Goal: Task Accomplishment & Management: Use online tool/utility

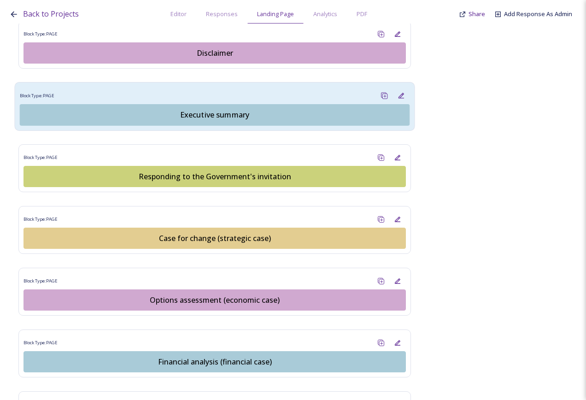
scroll to position [967, 0]
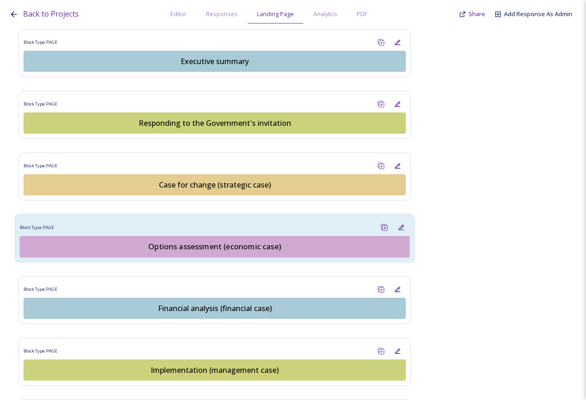
click at [241, 241] on div "Options assessment (economic case)" at bounding box center [214, 246] width 379 height 11
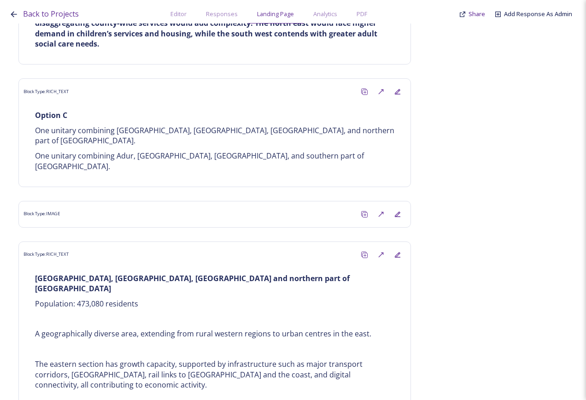
scroll to position [3407, 0]
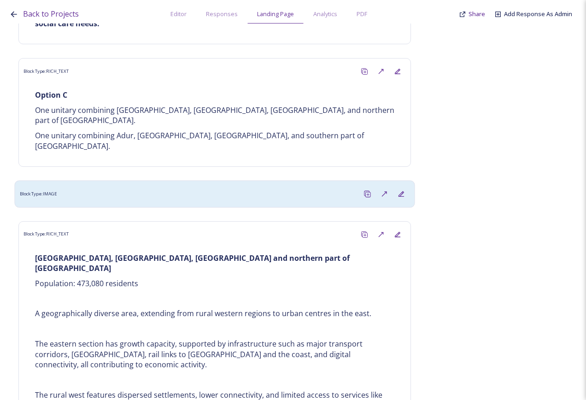
click at [202, 185] on div "Block Type: IMAGE" at bounding box center [215, 193] width 390 height 17
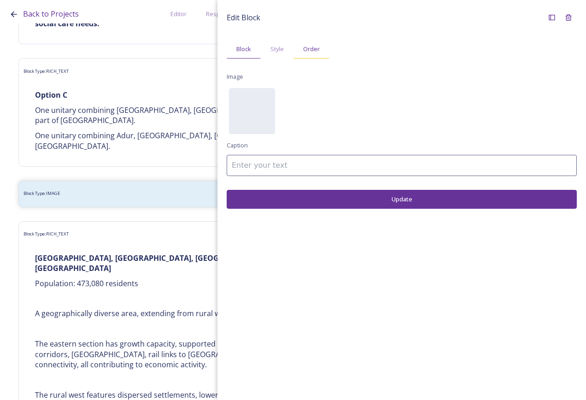
click at [321, 53] on div "Order" at bounding box center [311, 49] width 36 height 19
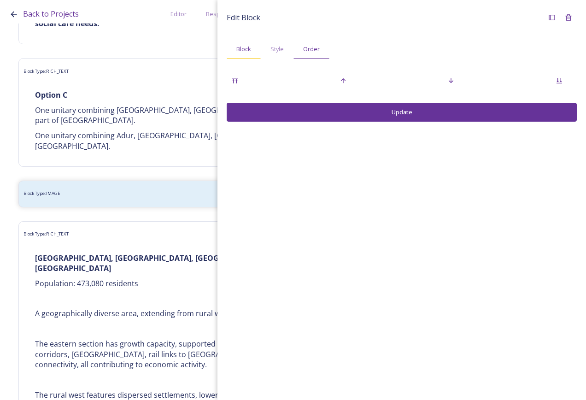
drag, startPoint x: 241, startPoint y: 48, endPoint x: 247, endPoint y: 46, distance: 6.3
click at [241, 48] on span "Block" at bounding box center [243, 49] width 15 height 9
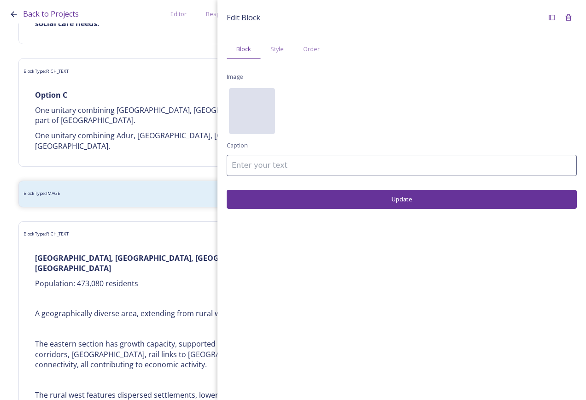
click at [258, 108] on div "No preview available for file of ." at bounding box center [252, 157] width 46 height 138
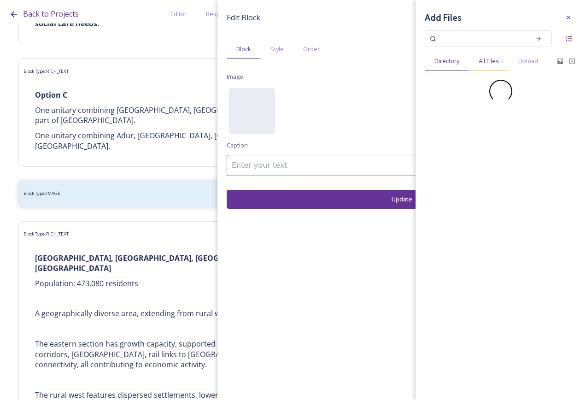
drag, startPoint x: 516, startPoint y: 61, endPoint x: 509, endPoint y: 61, distance: 7.4
click at [517, 61] on div "Upload" at bounding box center [527, 61] width 39 height 19
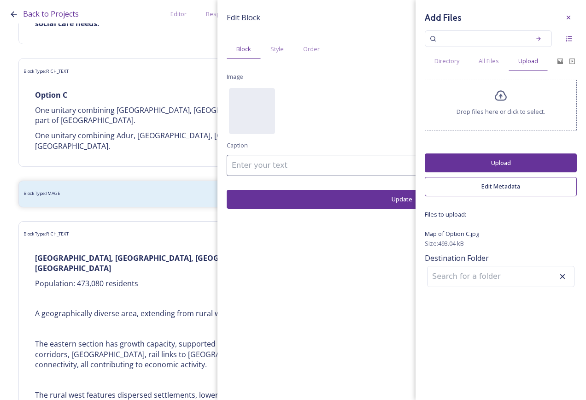
click at [516, 161] on button "Upload" at bounding box center [501, 162] width 152 height 19
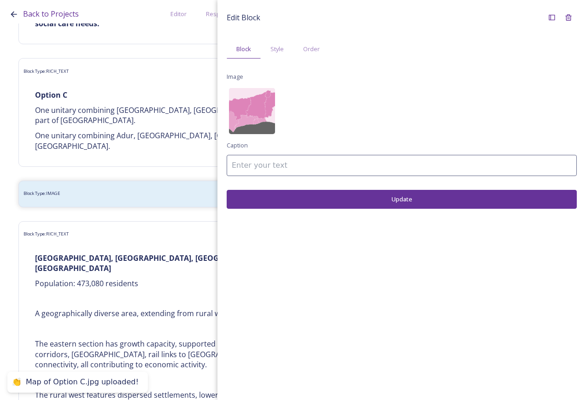
click at [500, 198] on button "Update" at bounding box center [402, 199] width 350 height 19
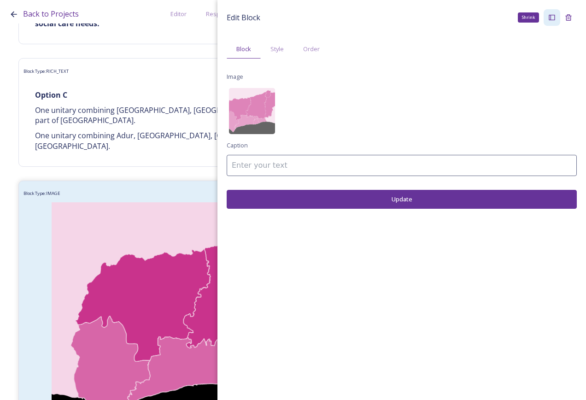
click at [554, 17] on icon at bounding box center [551, 17] width 7 height 7
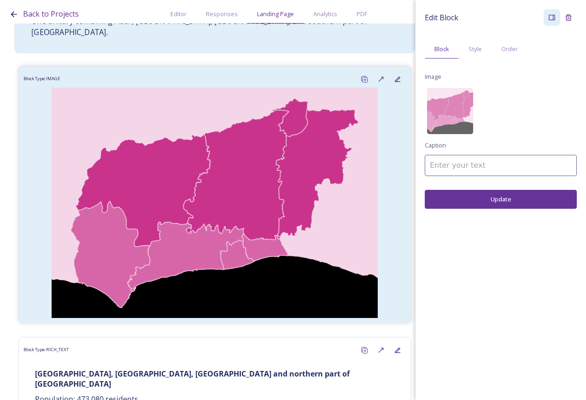
scroll to position [3361, 0]
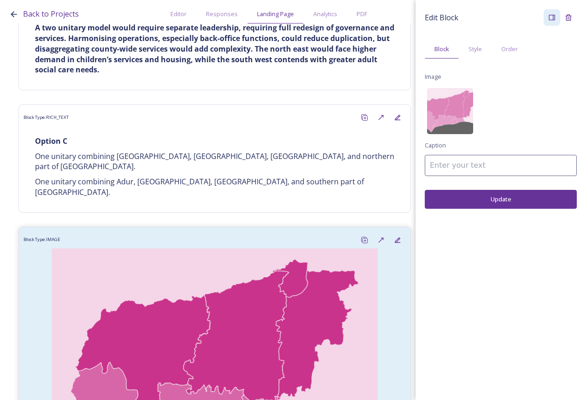
click at [448, 169] on input at bounding box center [501, 165] width 152 height 21
type input "Map of Option C"
click at [466, 204] on button "Update" at bounding box center [501, 199] width 152 height 19
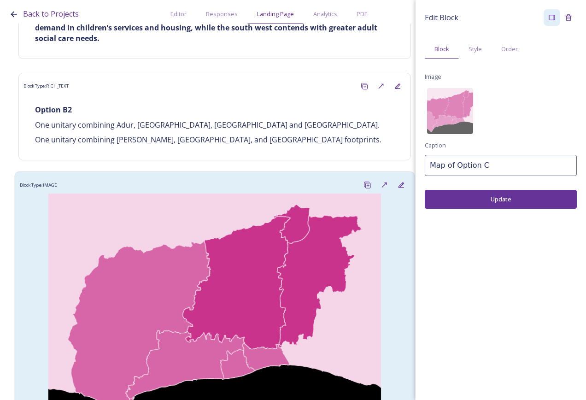
scroll to position [2486, 0]
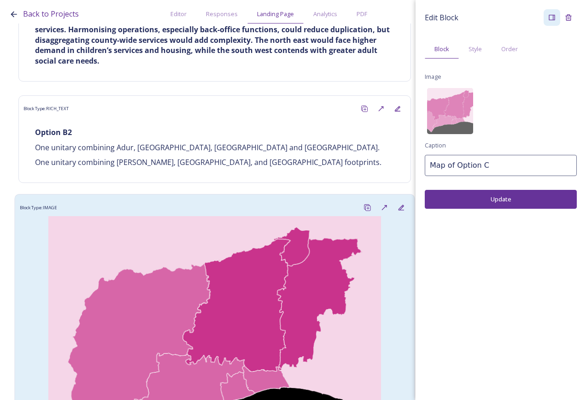
click at [271, 199] on div "Block Type: IMAGE" at bounding box center [215, 207] width 390 height 17
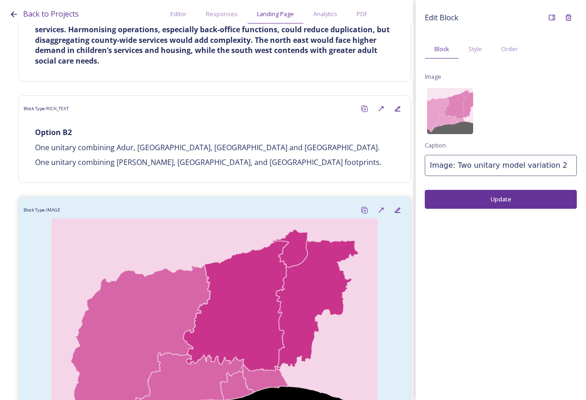
click at [448, 162] on input "Image: Two unitary model variation 2" at bounding box center [501, 165] width 152 height 21
drag, startPoint x: 455, startPoint y: 166, endPoint x: 587, endPoint y: 161, distance: 132.2
click at [585, 161] on html "Back to Projects Editor Responses Landing Page Analytics PDF Share Add Response…" at bounding box center [293, 200] width 586 height 400
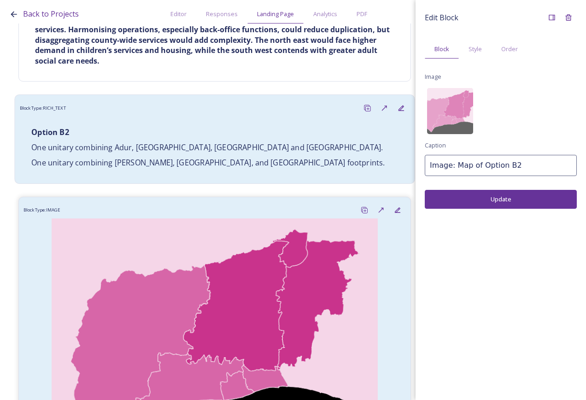
drag, startPoint x: 535, startPoint y: 162, endPoint x: 356, endPoint y: 149, distance: 179.1
click at [357, 160] on div "Back to Projects Editor Responses Landing Page Analytics PDF Share Add Response…" at bounding box center [293, 200] width 586 height 400
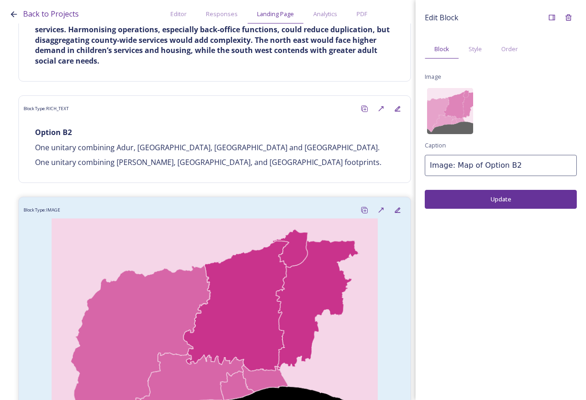
type input "Image: Map of Option B2"
click at [463, 197] on button "Update" at bounding box center [501, 199] width 152 height 19
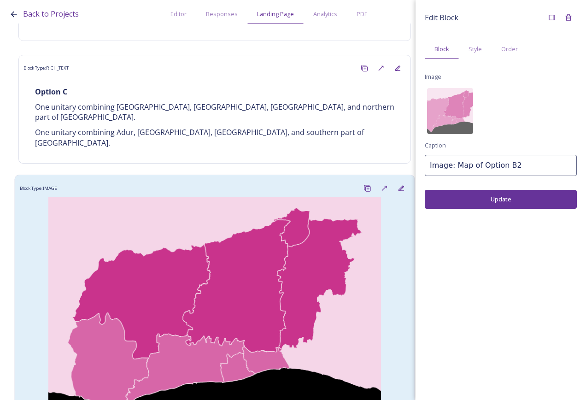
scroll to position [3545, 0]
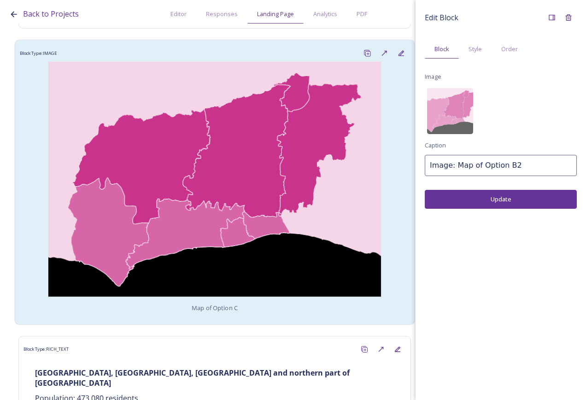
click at [266, 276] on div "Map of Option C" at bounding box center [215, 190] width 390 height 258
drag, startPoint x: 495, startPoint y: 173, endPoint x: 346, endPoint y: 129, distance: 155.6
click at [347, 150] on div "Back to Projects Editor Responses Landing Page Analytics PDF Share Add Response…" at bounding box center [293, 200] width 586 height 400
paste input "Image: Map of Option B2"
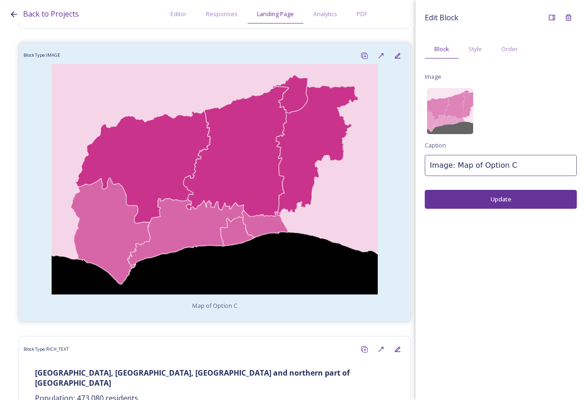
type input "Image: Map of Option C"
click at [500, 199] on button "Update" at bounding box center [501, 199] width 152 height 19
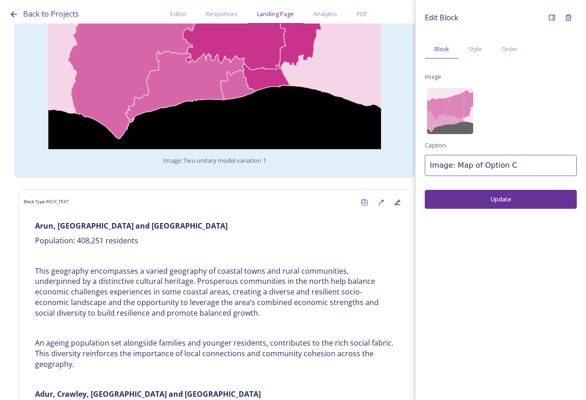
scroll to position [1934, 0]
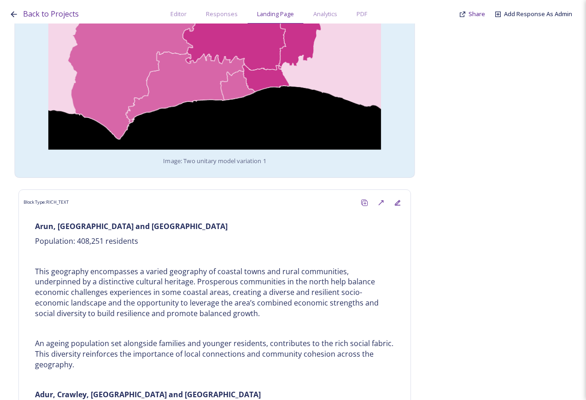
click at [298, 161] on div "Image: Two unitary model variation 1" at bounding box center [215, 44] width 390 height 258
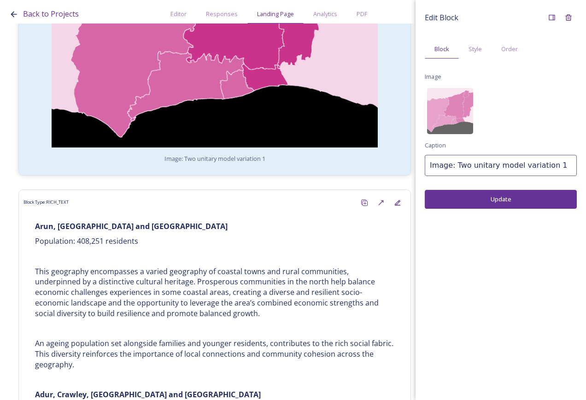
click at [549, 153] on div "Edit Block Block Style Order Image Caption Image: Two unitary model variation 1…" at bounding box center [501, 108] width 152 height 199
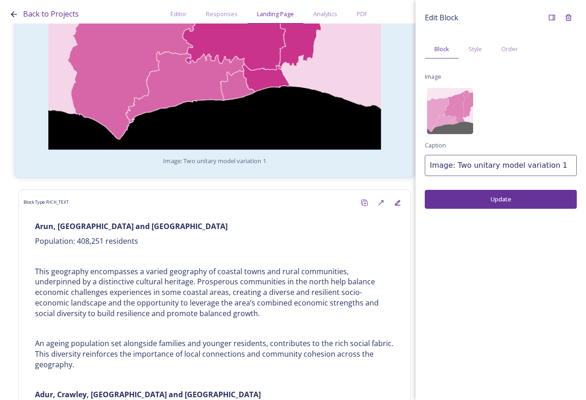
drag, startPoint x: 559, startPoint y: 164, endPoint x: 311, endPoint y: 121, distance: 250.9
click at [303, 152] on div "Back to Projects Editor Responses Landing Page Analytics PDF Share Add Response…" at bounding box center [293, 200] width 586 height 400
paste input "Map of Option B2"
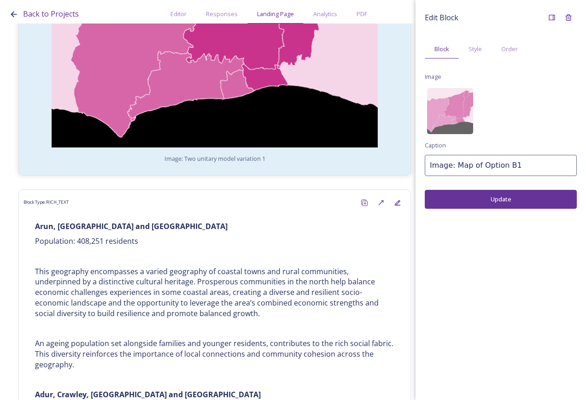
type input "Image: Map of Option B1"
click at [448, 192] on button "Update" at bounding box center [501, 199] width 152 height 19
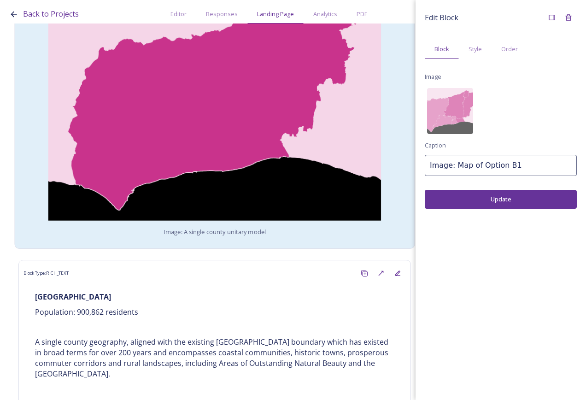
scroll to position [829, 0]
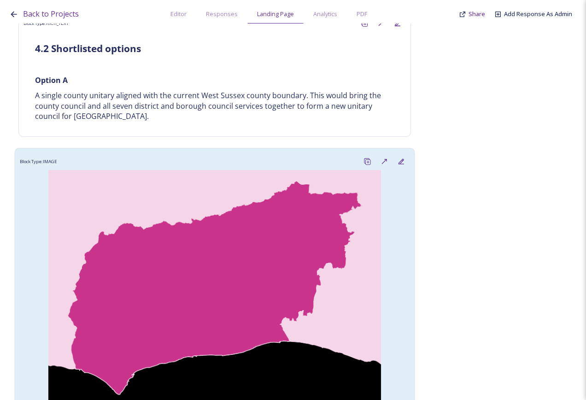
click at [274, 181] on img at bounding box center [215, 287] width 390 height 235
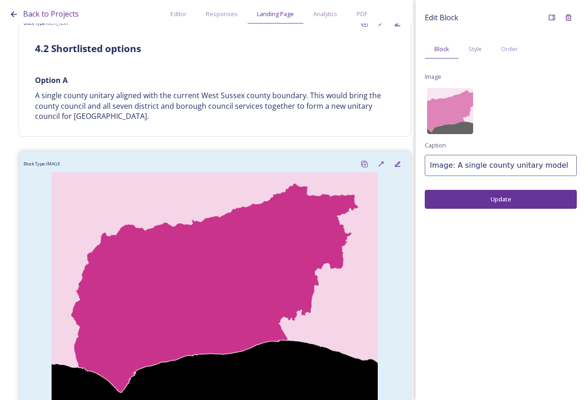
drag, startPoint x: 509, startPoint y: 158, endPoint x: 338, endPoint y: 146, distance: 171.2
click at [335, 148] on div "Back to Projects Editor Responses Landing Page Analytics PDF Share Add Response…" at bounding box center [293, 200] width 586 height 400
paste input "Map of Option B2"
type input "Image: Map of Option A"
click at [457, 205] on button "Update" at bounding box center [501, 199] width 152 height 19
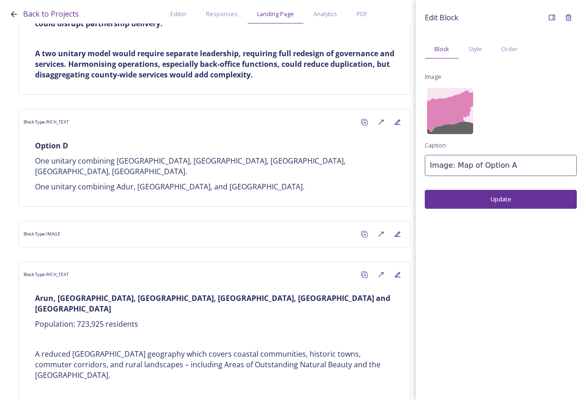
scroll to position [4282, 0]
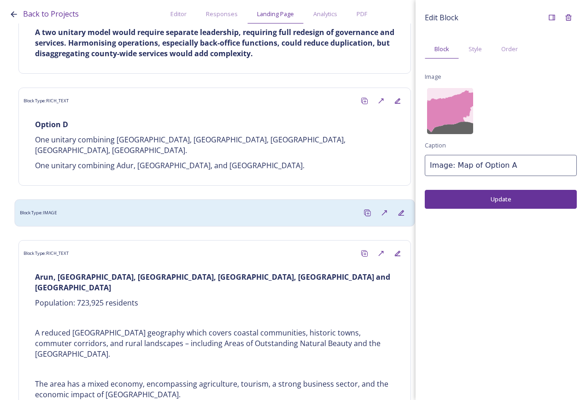
click at [218, 204] on div "Block Type: IMAGE" at bounding box center [215, 212] width 390 height 17
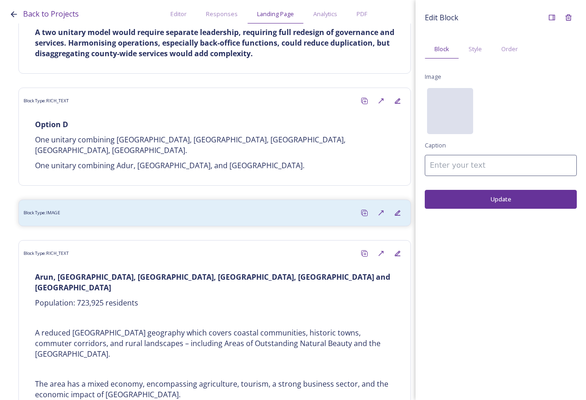
click at [464, 101] on div "No preview available for file of ." at bounding box center [450, 157] width 46 height 138
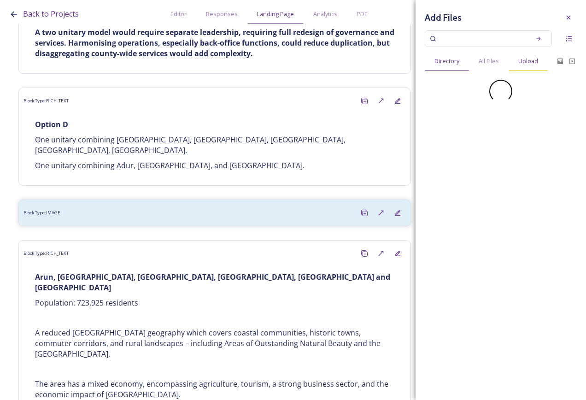
click at [528, 65] on span "Upload" at bounding box center [528, 61] width 20 height 9
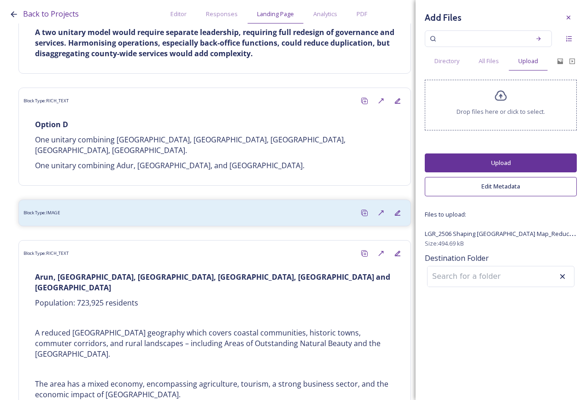
click at [502, 158] on button "Upload" at bounding box center [501, 162] width 152 height 19
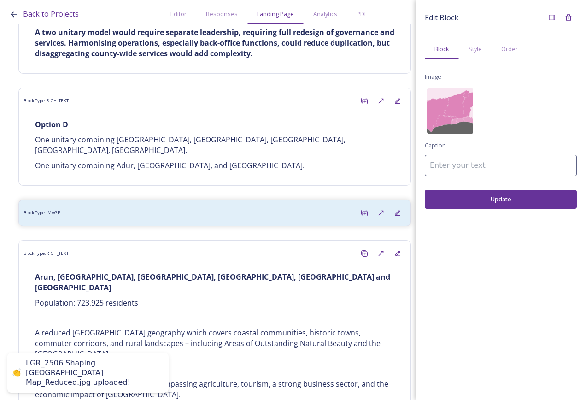
click at [490, 168] on input at bounding box center [501, 165] width 152 height 21
paste input "Image: Map of Option B2"
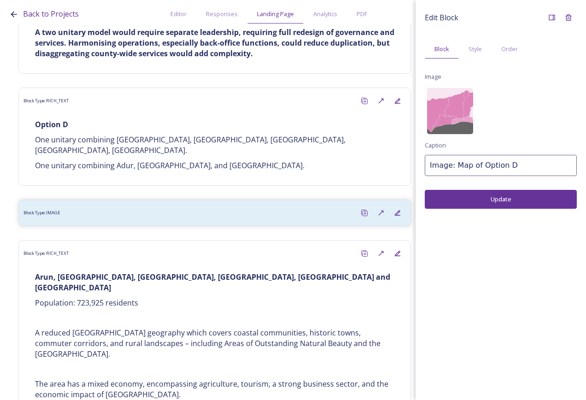
type input "Image: Map of Option D"
click at [504, 201] on button "Update" at bounding box center [501, 199] width 152 height 19
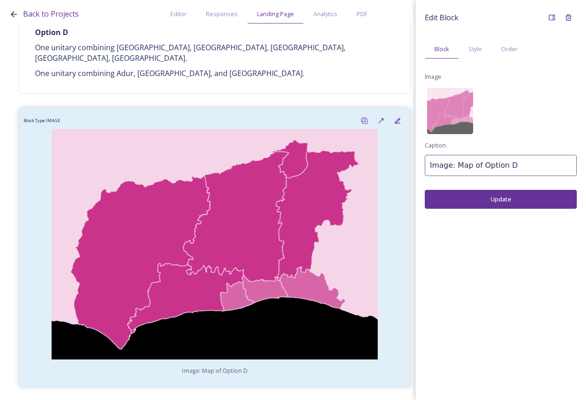
scroll to position [4006, 0]
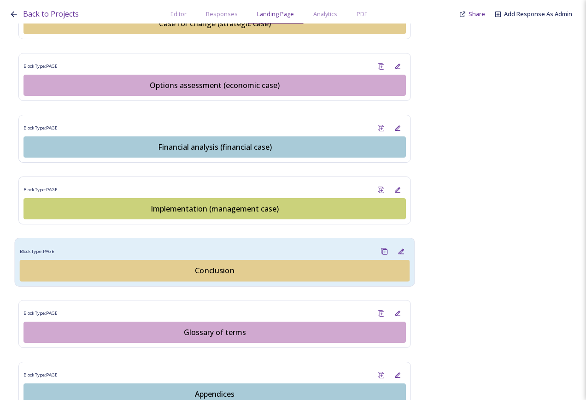
scroll to position [1151, 0]
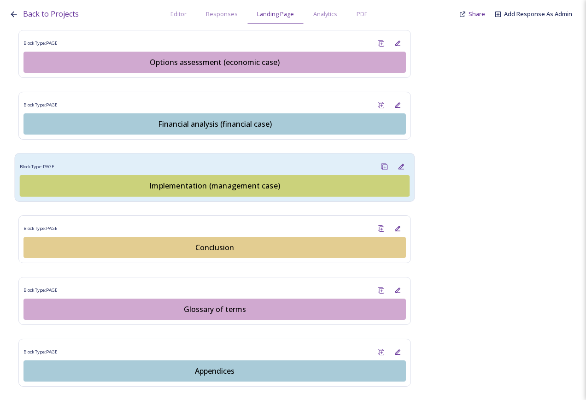
click at [227, 180] on div "Implementation (management case)" at bounding box center [214, 185] width 379 height 11
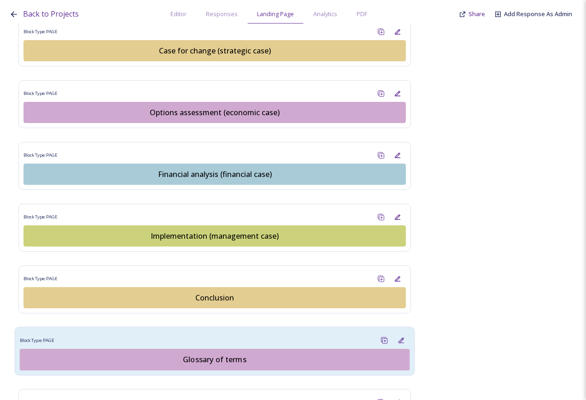
scroll to position [1105, 0]
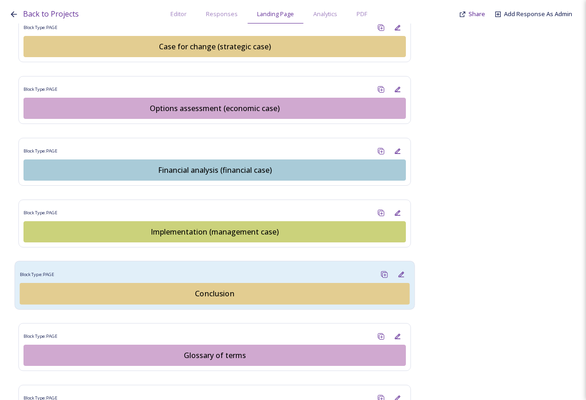
click at [215, 291] on button "Conclusion" at bounding box center [215, 294] width 390 height 22
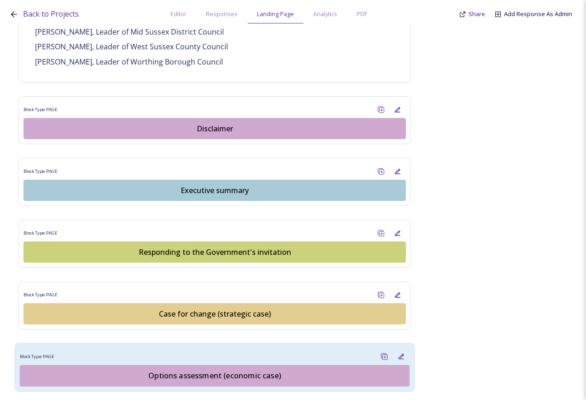
scroll to position [764, 0]
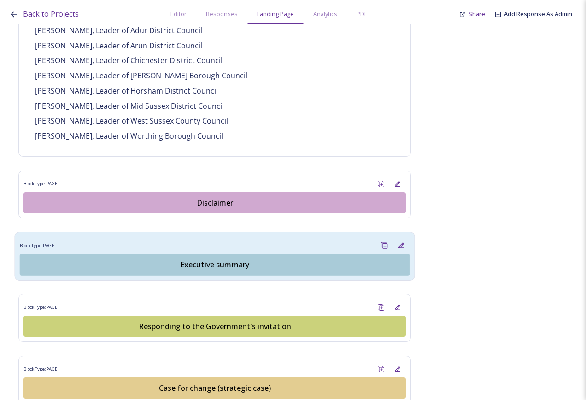
click at [284, 237] on div "Block Type: PAGE" at bounding box center [215, 245] width 390 height 17
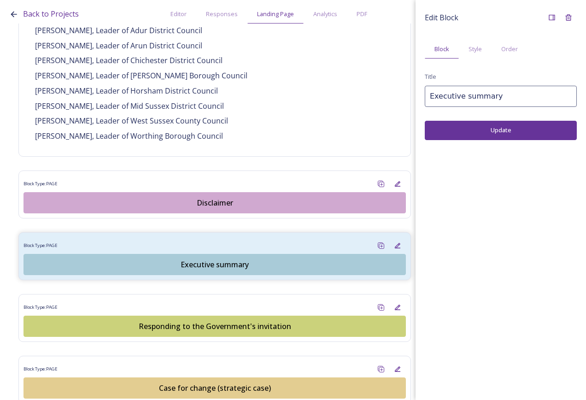
click at [438, 95] on input "Executive summary" at bounding box center [501, 96] width 152 height 21
click at [430, 97] on input "Executive summary" at bounding box center [501, 96] width 152 height 21
type input "1. Executive summary"
click at [445, 129] on button "Update" at bounding box center [501, 130] width 152 height 19
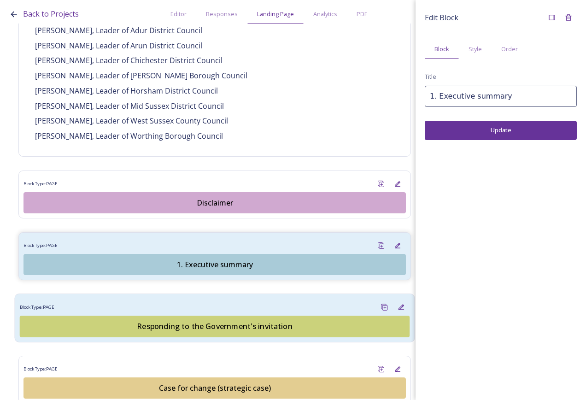
click at [292, 298] on div "Block Type: PAGE" at bounding box center [215, 306] width 390 height 17
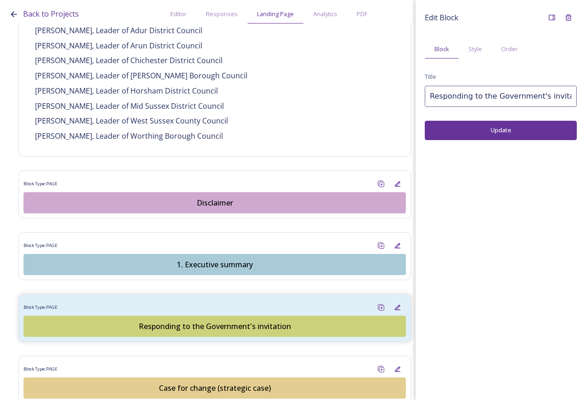
click at [427, 93] on input "Responding to the Government's invitation" at bounding box center [501, 96] width 152 height 21
type input "2. Responding to the Government's invitation"
click at [476, 125] on button "Update" at bounding box center [501, 130] width 152 height 19
click at [282, 298] on div "Block Type: PAGE" at bounding box center [215, 306] width 390 height 17
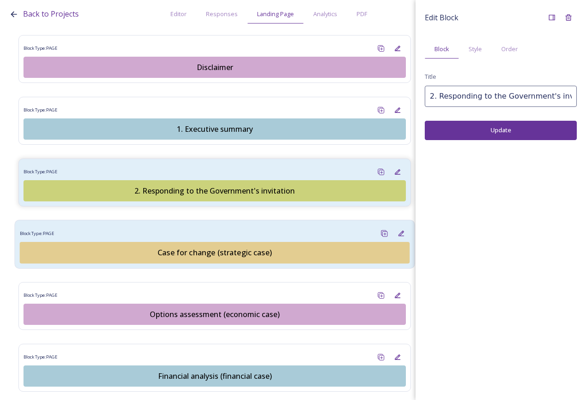
scroll to position [902, 0]
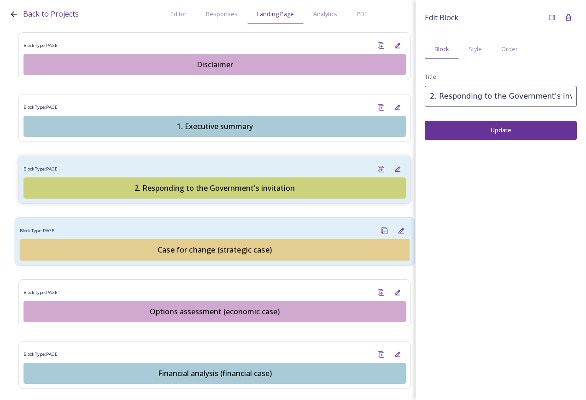
click at [279, 222] on div "Block Type: PAGE" at bounding box center [215, 230] width 390 height 17
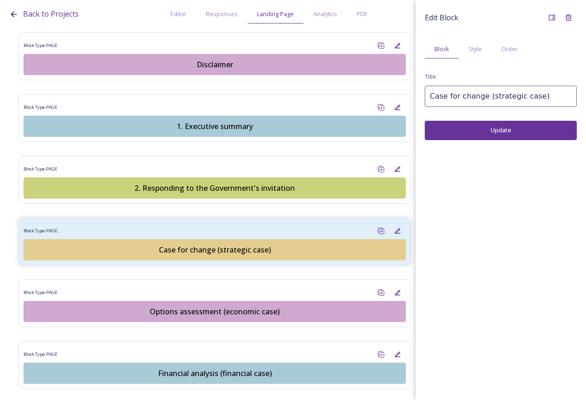
click at [430, 96] on input "Case for change (strategic case)" at bounding box center [501, 96] width 152 height 21
type input "3. Case for change (strategic case)"
click at [464, 131] on button "Update" at bounding box center [501, 130] width 152 height 19
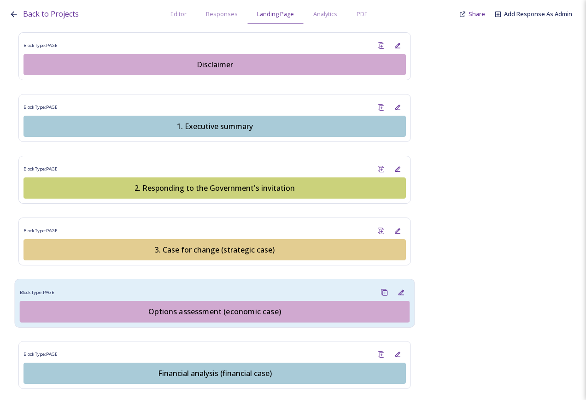
click at [285, 284] on div "Block Type: PAGE" at bounding box center [215, 292] width 390 height 17
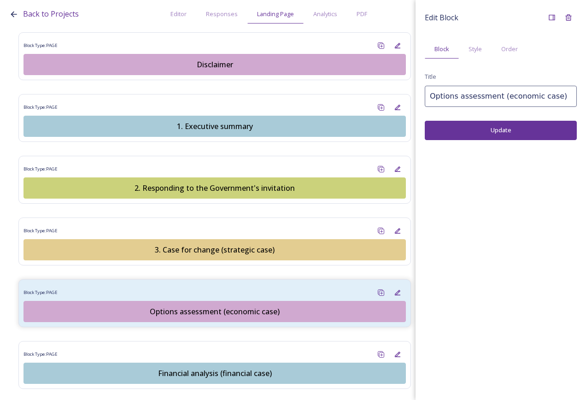
click at [430, 95] on input "Options assessment (economic case)" at bounding box center [501, 96] width 152 height 21
type input "4. Options assessment (economic case)"
click at [452, 122] on button "Update" at bounding box center [501, 130] width 152 height 19
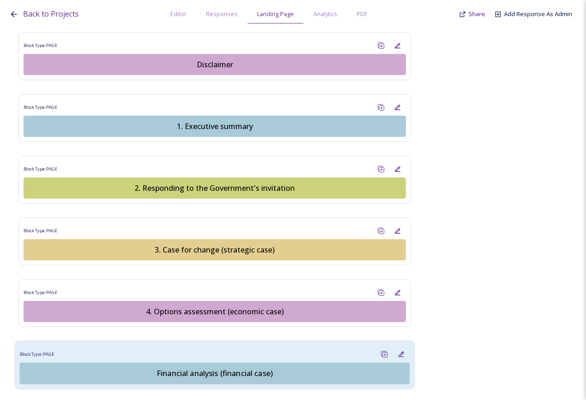
click at [284, 345] on div "Block Type: PAGE" at bounding box center [215, 353] width 390 height 17
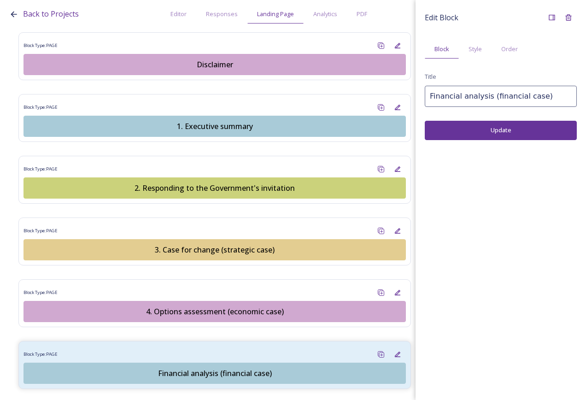
click at [429, 96] on input "Financial analysis (financial case)" at bounding box center [501, 96] width 152 height 21
type input "5. Financial analysis (financial case)"
click at [460, 131] on button "Update" at bounding box center [501, 130] width 152 height 19
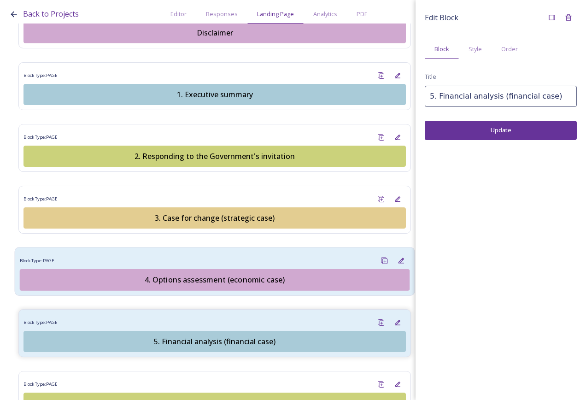
scroll to position [1040, 0]
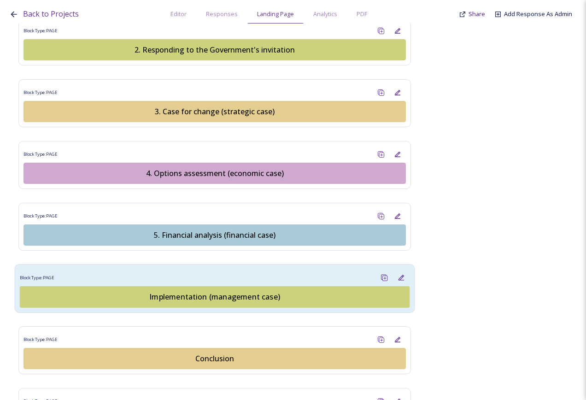
click at [311, 269] on div "Block Type: PAGE" at bounding box center [215, 277] width 390 height 17
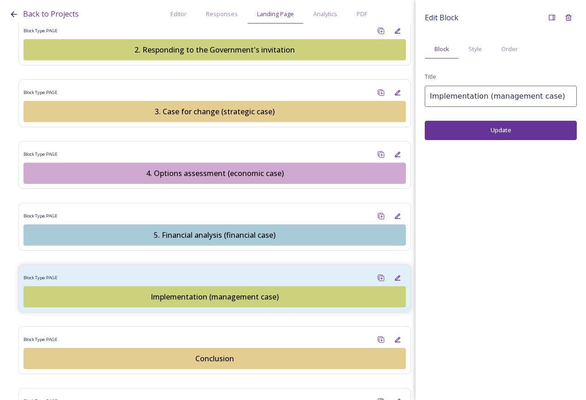
click at [429, 97] on input "Implementation (management case)" at bounding box center [501, 96] width 152 height 21
type input "6. Implementation (management case)"
click at [479, 133] on button "Update" at bounding box center [501, 130] width 152 height 19
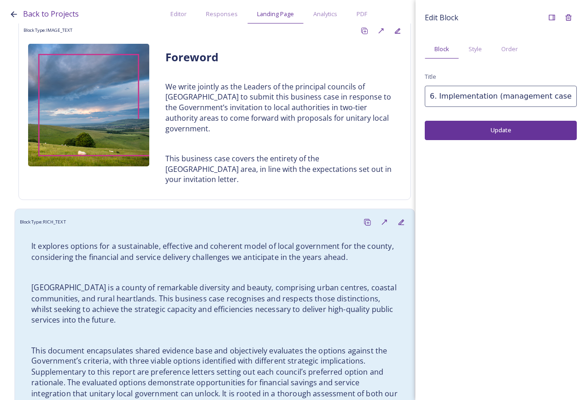
scroll to position [0, 0]
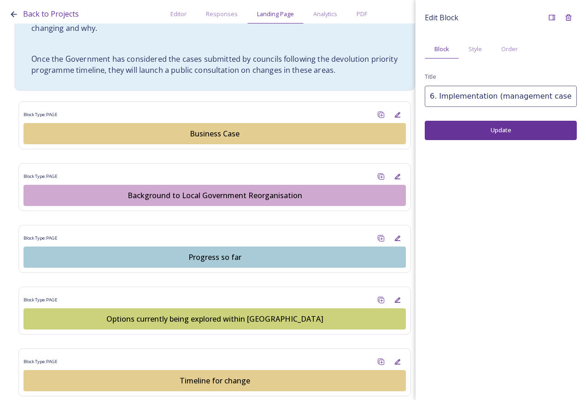
scroll to position [414, 0]
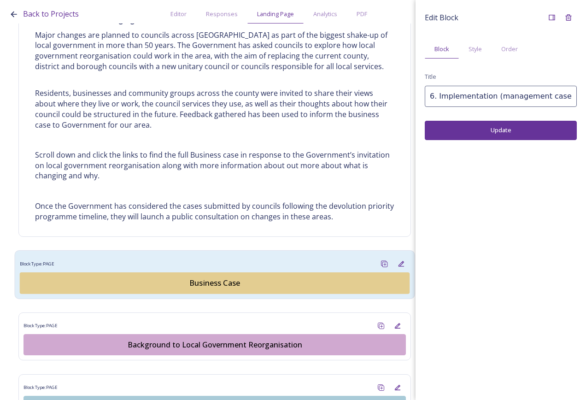
click at [209, 285] on div "Business Case" at bounding box center [214, 282] width 379 height 11
